Goal: Task Accomplishment & Management: Manage account settings

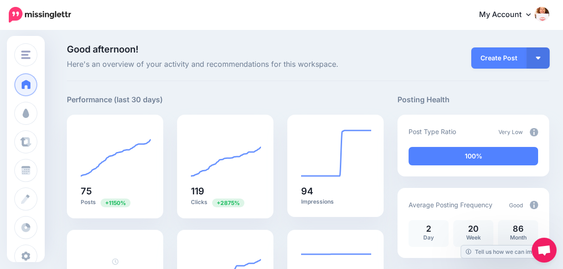
scroll to position [4, 0]
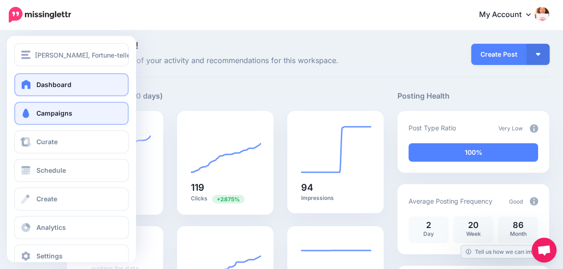
click at [37, 111] on span "Campaigns" at bounding box center [54, 113] width 36 height 8
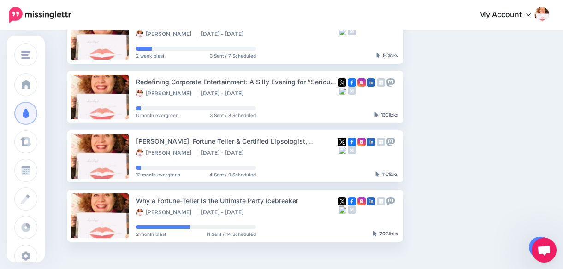
scroll to position [112, 0]
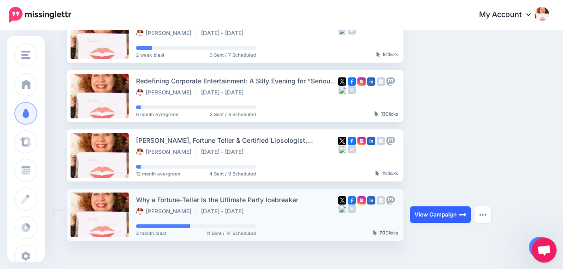
click at [429, 213] on link "View Campaign" at bounding box center [440, 215] width 61 height 17
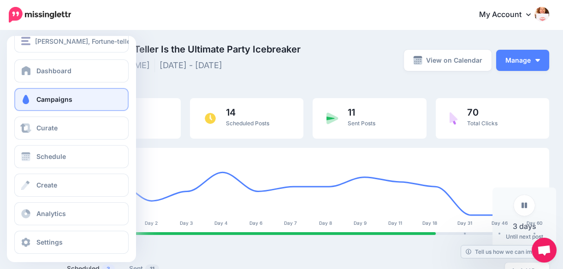
scroll to position [18, 0]
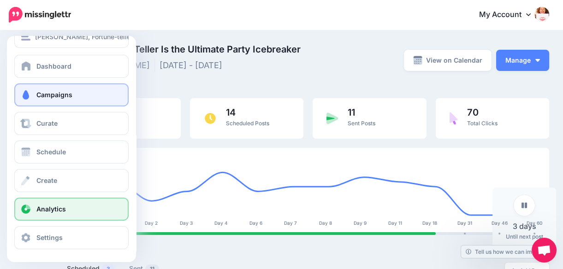
click at [65, 212] on span "Analytics" at bounding box center [51, 209] width 30 height 8
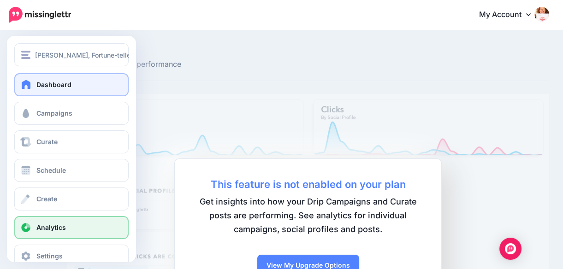
click at [38, 82] on span "Dashboard" at bounding box center [53, 85] width 35 height 8
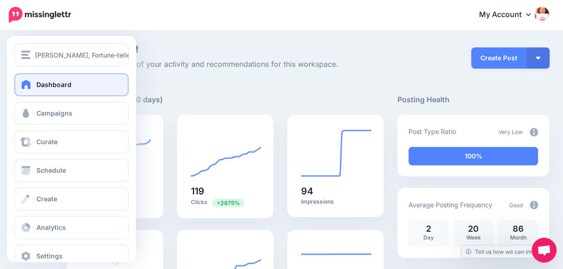
scroll to position [18, 0]
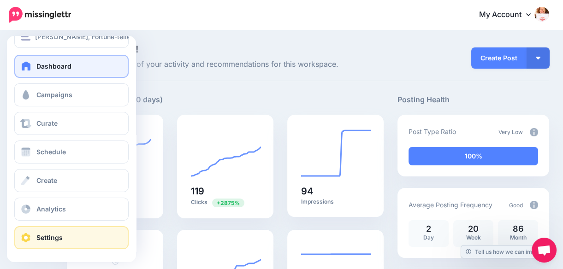
click at [41, 238] on span "Settings" at bounding box center [49, 238] width 26 height 8
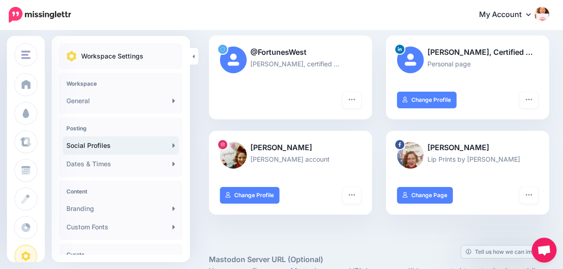
scroll to position [106, 0]
click at [448, 101] on link "Change Profile" at bounding box center [427, 100] width 60 height 17
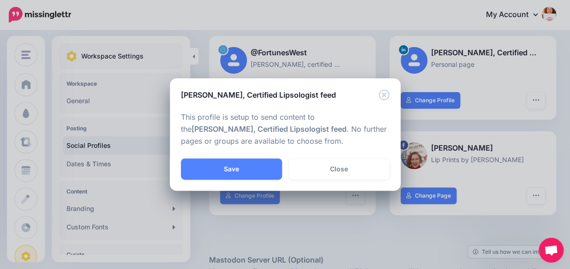
click at [493, 89] on div "Laura E. West, Certified Lipsologist feed This profile is setup to send content…" at bounding box center [285, 134] width 570 height 269
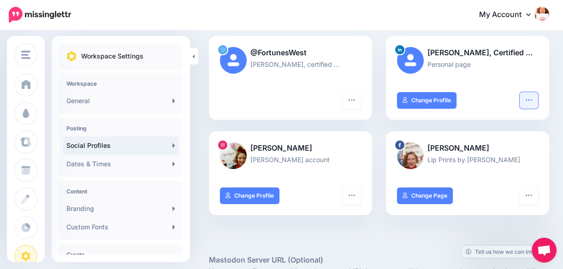
click at [533, 101] on icon "button" at bounding box center [529, 99] width 7 height 7
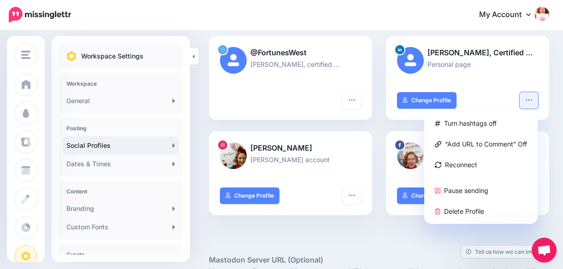
click at [496, 90] on div "Laura E. West, Certified … Personal page" at bounding box center [467, 64] width 163 height 56
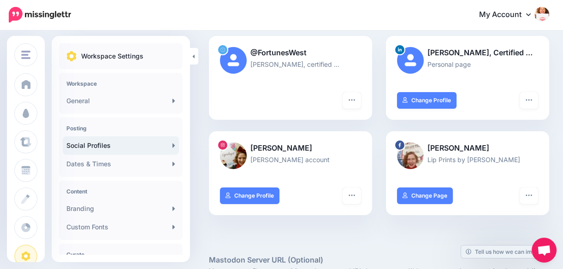
click at [310, 63] on p "Laura E. West, certified …" at bounding box center [290, 64] width 141 height 11
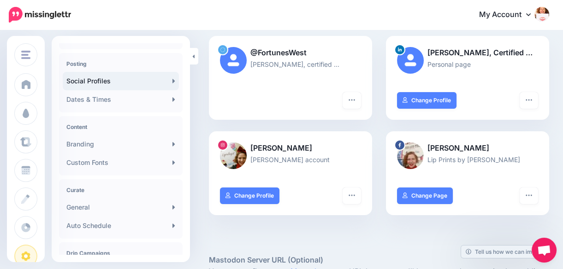
scroll to position [64, 0]
click at [173, 80] on icon at bounding box center [174, 81] width 3 height 7
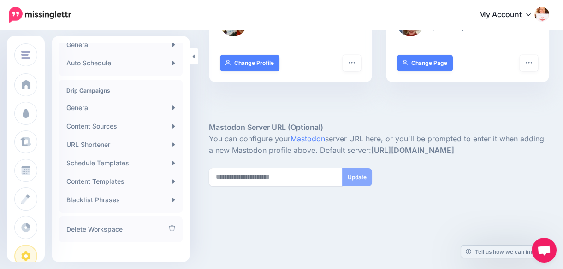
scroll to position [237, 0]
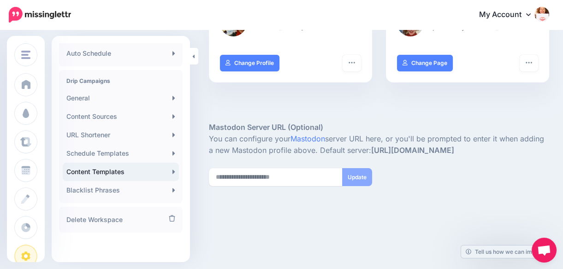
click at [167, 171] on link "Content Templates" at bounding box center [121, 172] width 116 height 18
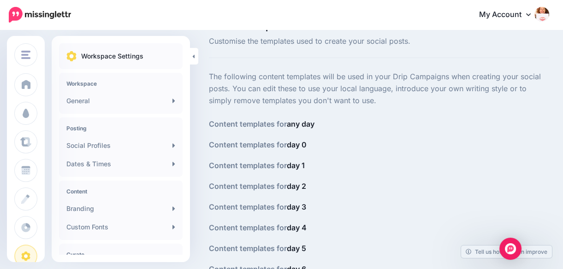
scroll to position [24, 0]
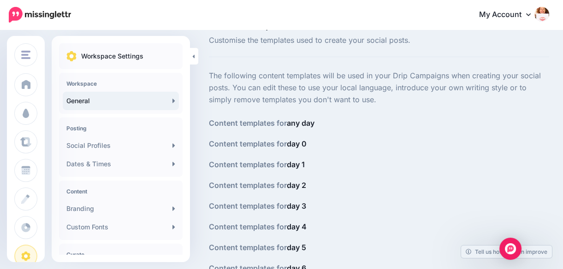
click at [167, 100] on link "General" at bounding box center [121, 101] width 116 height 18
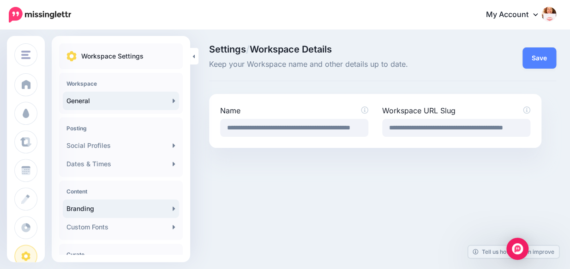
click at [167, 209] on link "Branding" at bounding box center [121, 209] width 116 height 18
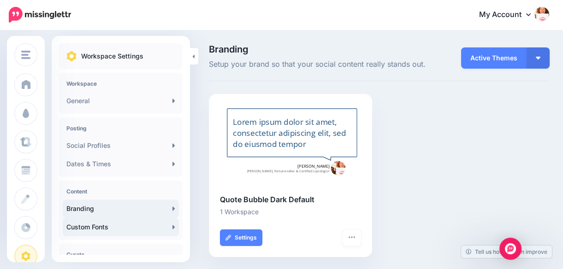
click at [173, 226] on icon at bounding box center [174, 227] width 2 height 4
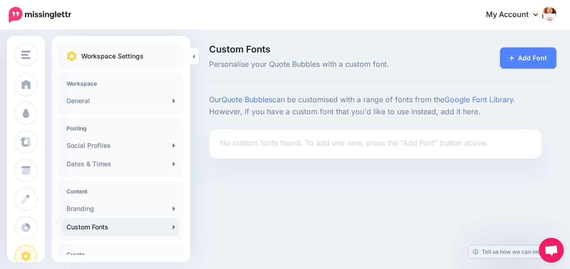
drag, startPoint x: 185, startPoint y: 135, endPoint x: 187, endPoint y: 143, distance: 8.8
click at [187, 143] on div "Workspace Settings Workspace General Posting Social Profiles Dates & Times Cont…" at bounding box center [121, 149] width 138 height 212
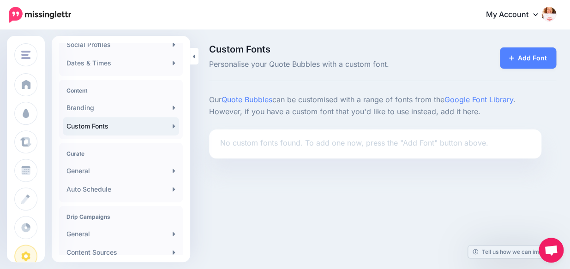
scroll to position [109, 0]
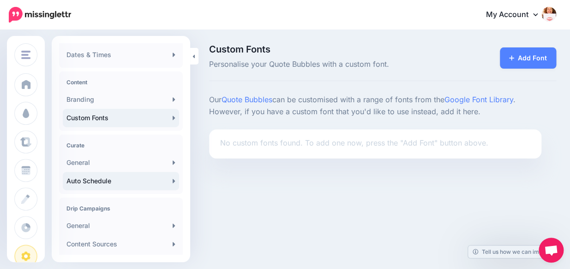
click at [173, 181] on icon at bounding box center [174, 181] width 2 height 4
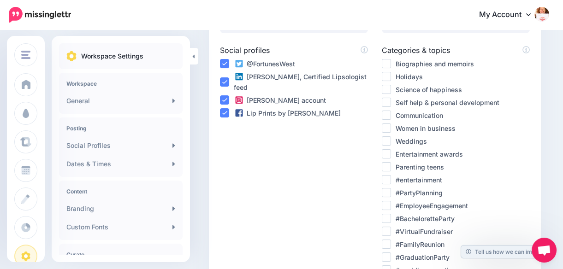
scroll to position [225, 0]
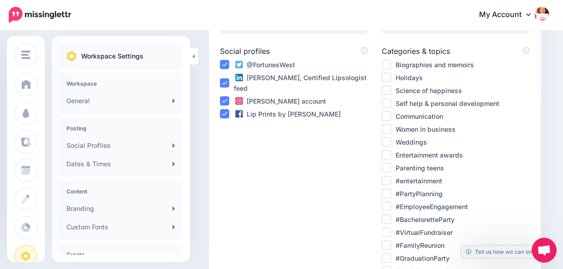
click at [390, 102] on ins at bounding box center [386, 103] width 9 height 9
click at [390, 90] on ins at bounding box center [386, 90] width 9 height 9
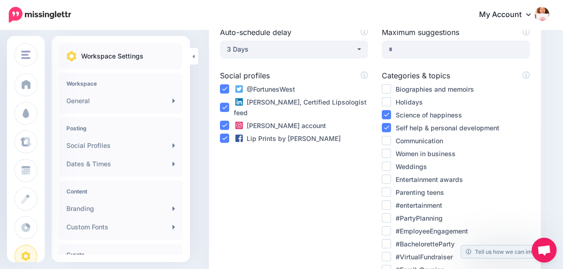
scroll to position [205, 0]
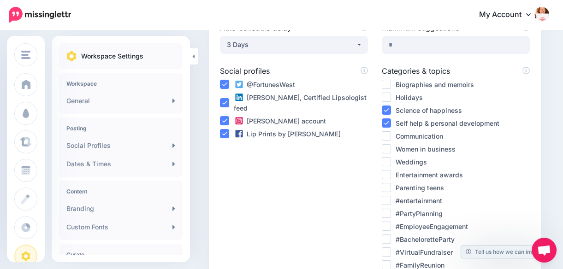
click at [384, 148] on ins at bounding box center [386, 148] width 9 height 9
click at [387, 96] on ins at bounding box center [386, 97] width 9 height 9
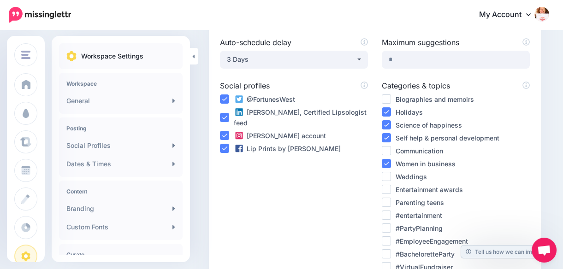
scroll to position [182, 0]
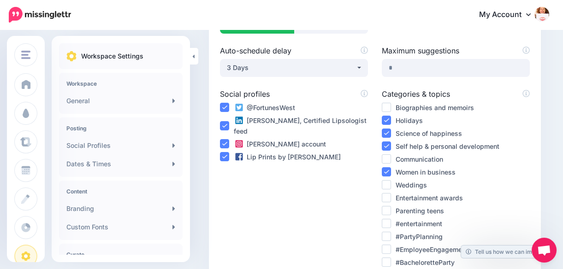
click at [362, 173] on div "Social profiles @FortunesWest Laura E. West, Certified Lipsologist feed" at bounding box center [294, 231] width 162 height 285
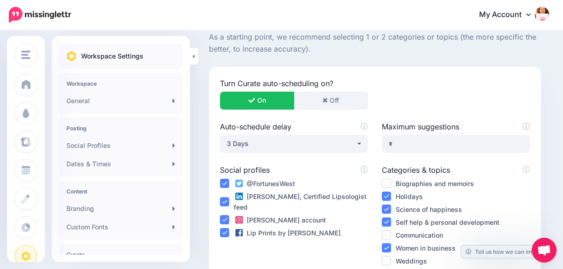
scroll to position [105, 0]
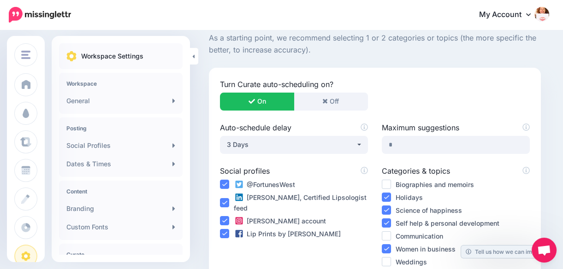
click at [355, 236] on div "Lip Prints by Laura page" at bounding box center [294, 234] width 148 height 11
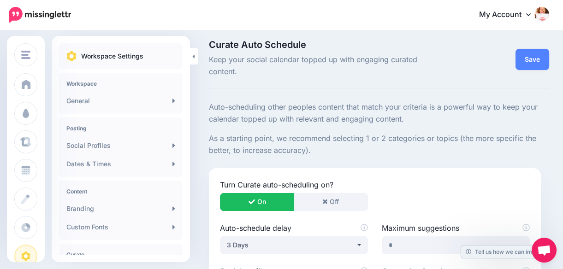
scroll to position [0, 0]
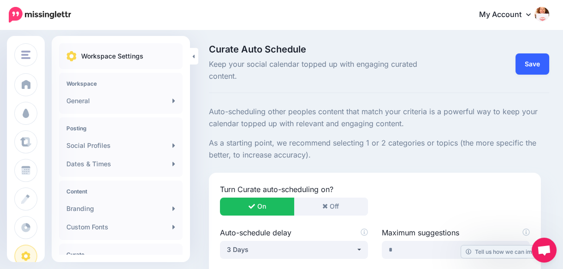
click at [543, 61] on link "Save" at bounding box center [533, 64] width 34 height 21
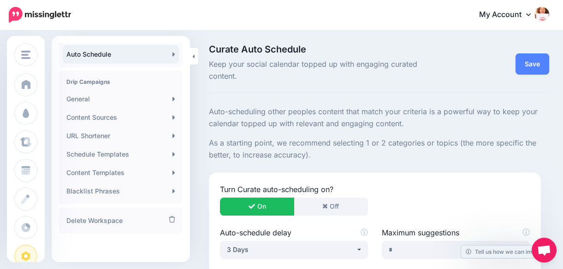
scroll to position [237, 0]
click at [165, 115] on link "Content Sources" at bounding box center [121, 117] width 116 height 18
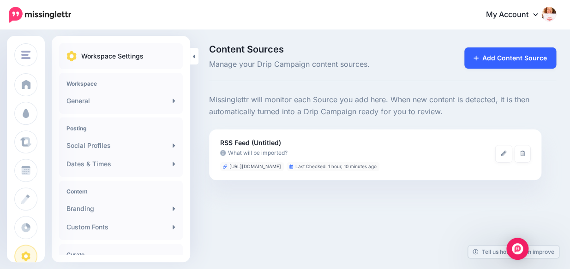
click at [494, 56] on link "Add Content Source" at bounding box center [510, 58] width 92 height 21
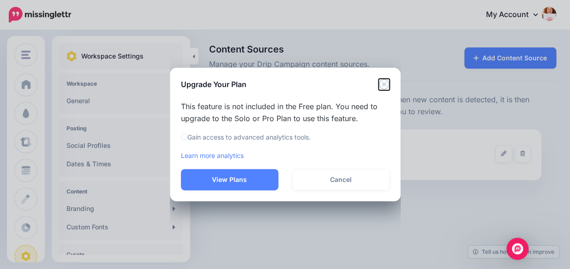
click at [383, 84] on icon "Close" at bounding box center [383, 84] width 11 height 11
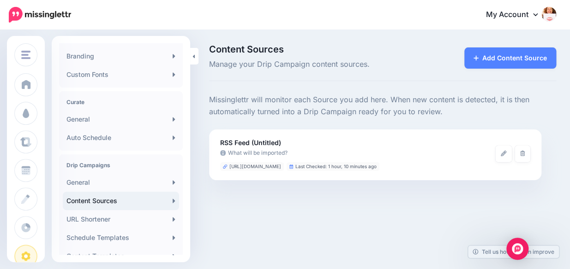
scroll to position [160, 0]
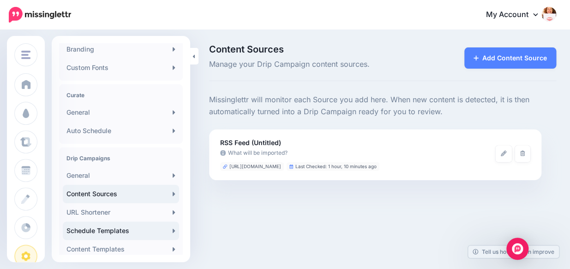
click at [120, 230] on link "Schedule Templates" at bounding box center [121, 231] width 116 height 18
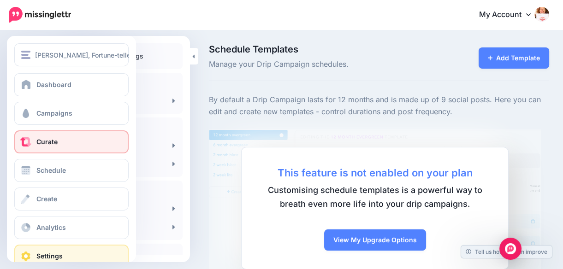
click at [43, 143] on span "Curate" at bounding box center [46, 142] width 21 height 8
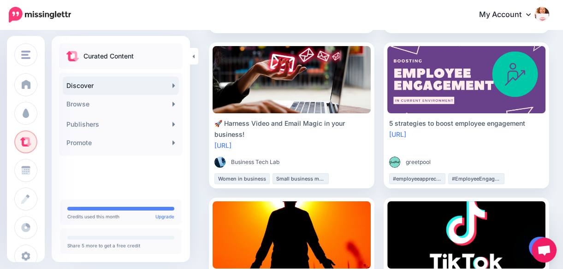
scroll to position [239, 0]
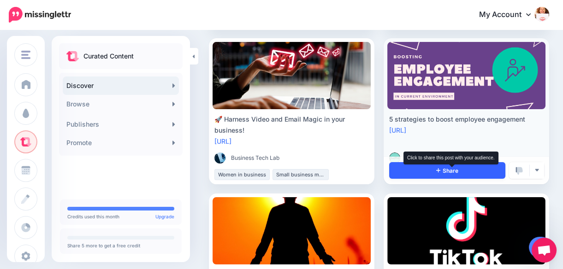
click at [459, 171] on span "Share" at bounding box center [448, 171] width 22 height 6
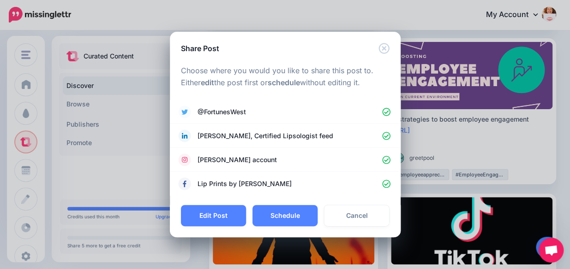
click at [555, 143] on div "Share Post Loading Choose where you would you like to share this post to. Eithe…" at bounding box center [285, 134] width 570 height 269
click at [385, 49] on icon "Close" at bounding box center [383, 48] width 11 height 11
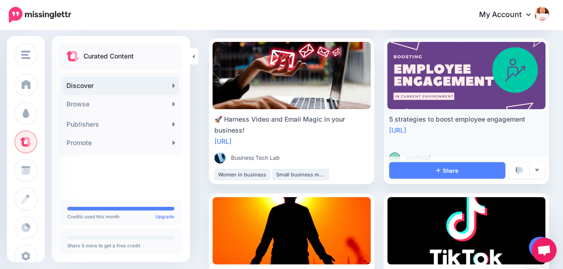
scroll to position [0, 0]
click at [407, 131] on link "https://lttr.ai/8mwl" at bounding box center [397, 130] width 17 height 8
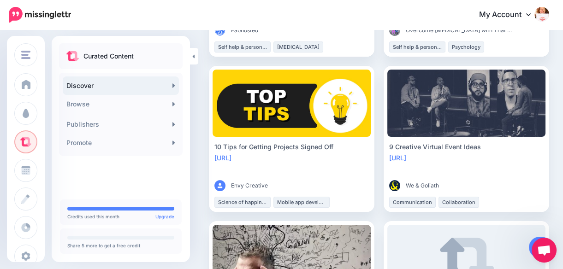
scroll to position [530, 0]
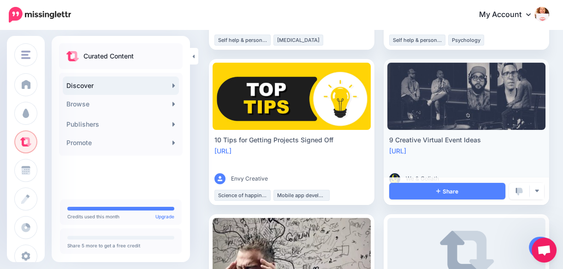
click at [506, 111] on link at bounding box center [467, 96] width 158 height 67
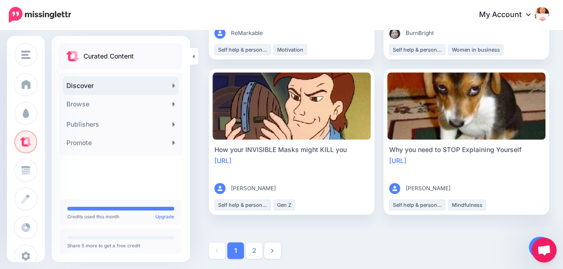
scroll to position [1767, 0]
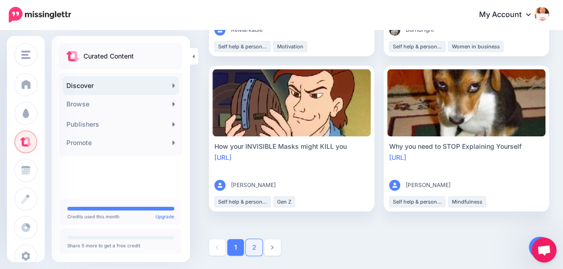
click at [255, 246] on link "2" at bounding box center [254, 247] width 17 height 17
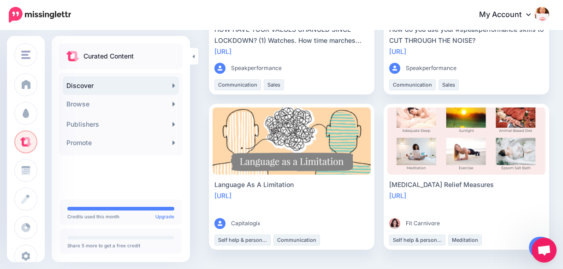
scroll to position [835, 0]
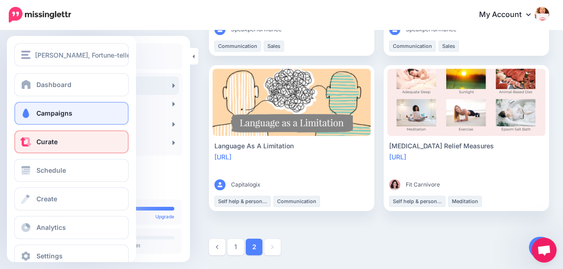
click at [42, 115] on span "Campaigns" at bounding box center [54, 113] width 36 height 8
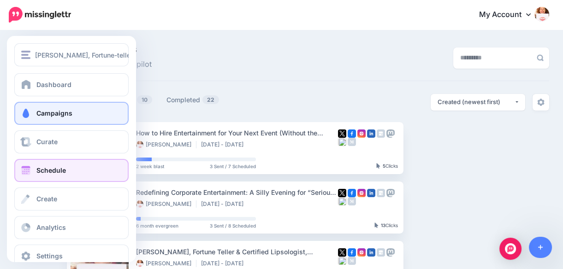
click at [41, 169] on span "Schedule" at bounding box center [51, 171] width 30 height 8
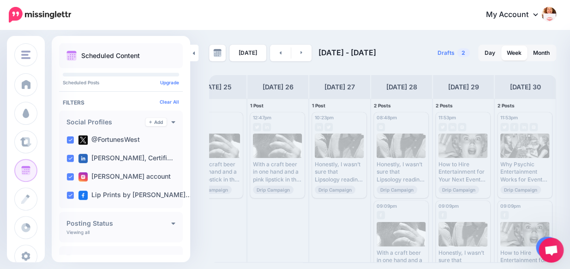
scroll to position [0, 25]
drag, startPoint x: 497, startPoint y: 268, endPoint x: 516, endPoint y: 268, distance: 19.8
click at [516, 268] on div "[PERSON_NAME], Fortune-teller & Certified Lipsologist [PERSON_NAME], Fortune-te…" at bounding box center [285, 134] width 570 height 269
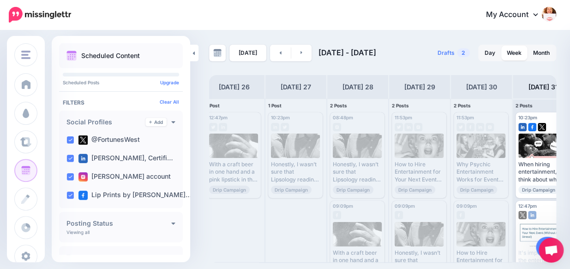
scroll to position [0, 72]
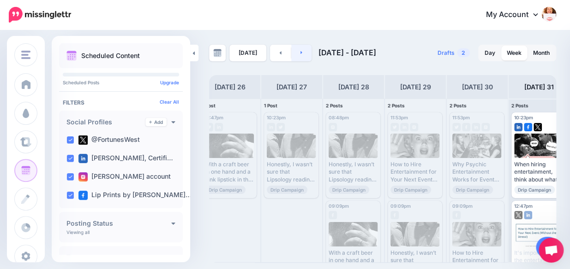
click at [302, 51] on link at bounding box center [301, 53] width 21 height 17
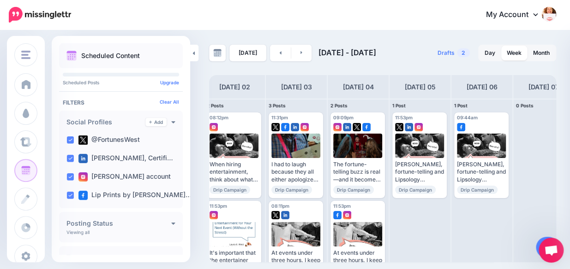
scroll to position [0, 66]
